Goal: Information Seeking & Learning: Learn about a topic

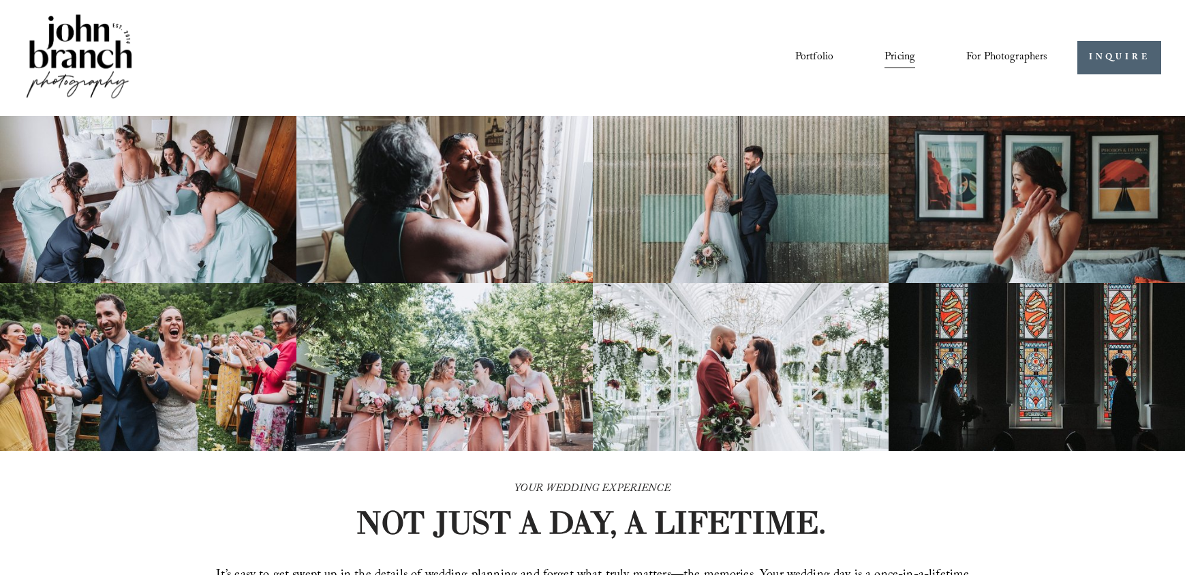
scroll to position [1491, 0]
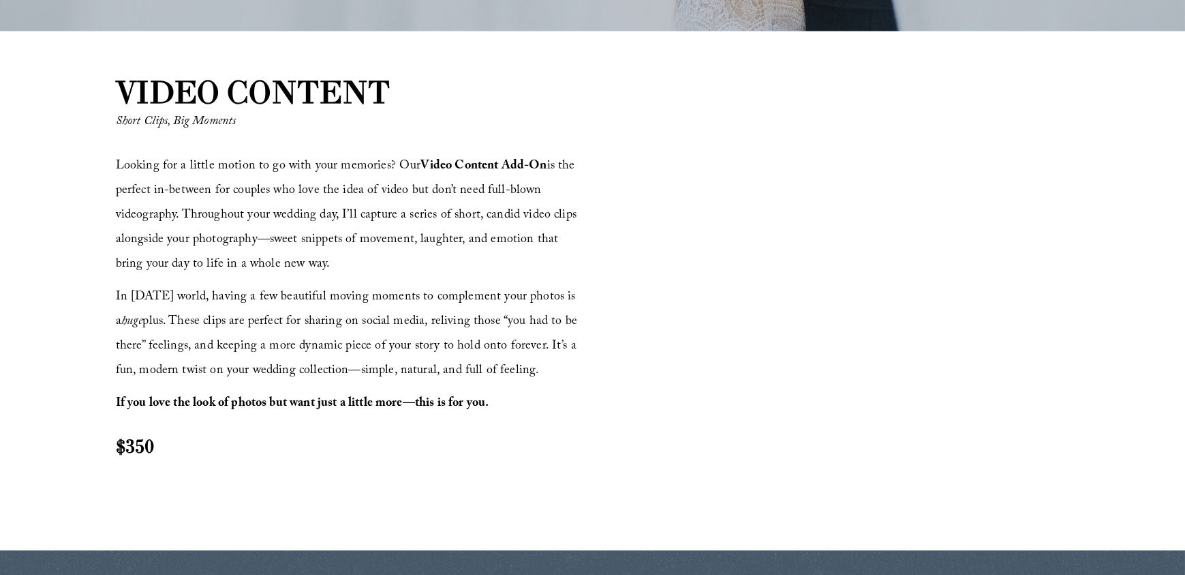
click at [841, 218] on div at bounding box center [832, 289] width 473 height 266
click at [853, 220] on div at bounding box center [832, 289] width 473 height 266
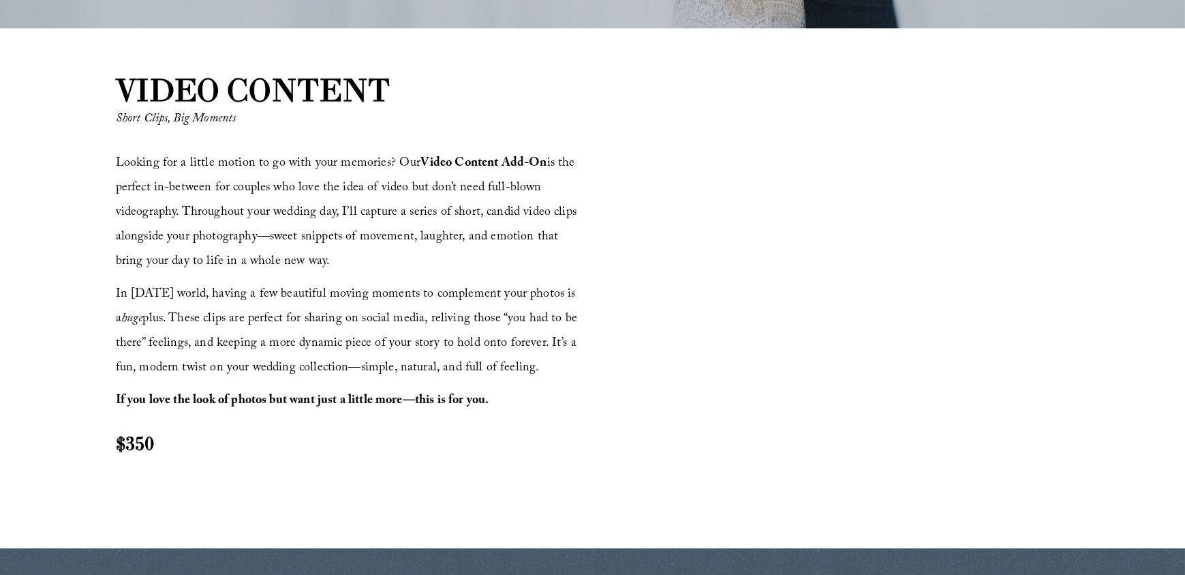
scroll to position [1493, 0]
click at [844, 223] on div at bounding box center [832, 287] width 473 height 266
drag, startPoint x: 138, startPoint y: 442, endPoint x: 95, endPoint y: 444, distance: 43.0
click at [95, 444] on div "VIDEO CONTENT Short Clips, Big Moments Looking for a little motion to go with y…" at bounding box center [592, 288] width 1185 height 441
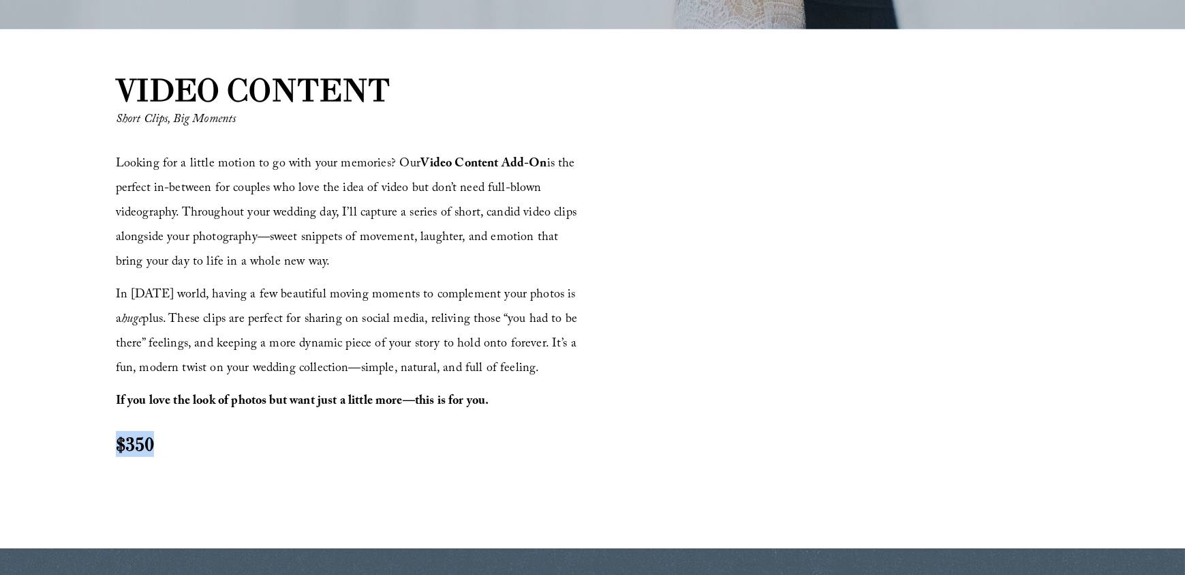
copy strong "$350"
click at [703, 172] on div at bounding box center [832, 287] width 473 height 266
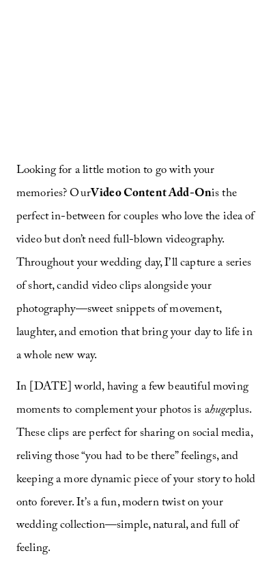
scroll to position [2075, 0]
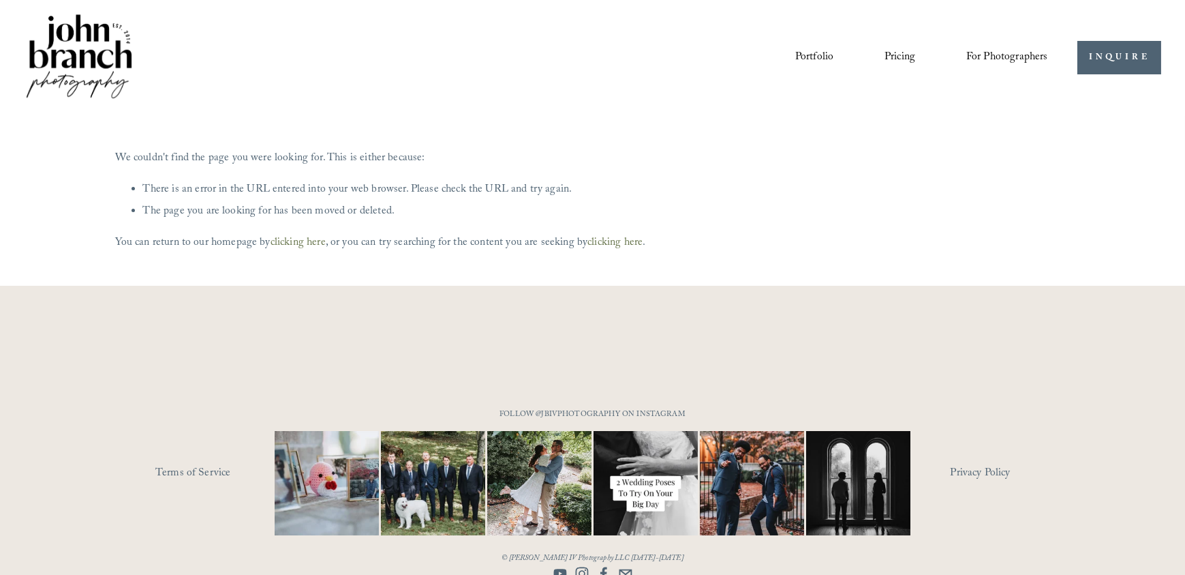
scroll to position [12, 0]
